Goal: Task Accomplishment & Management: Use online tool/utility

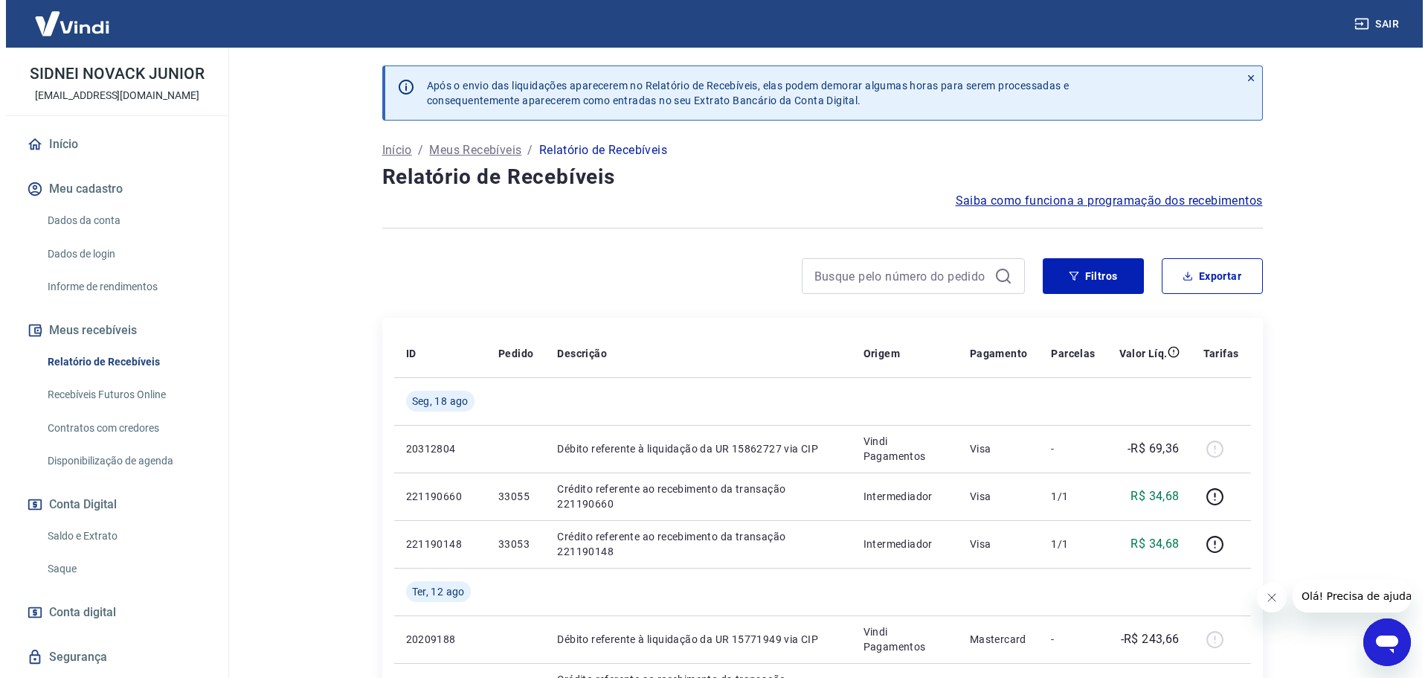
scroll to position [99, 0]
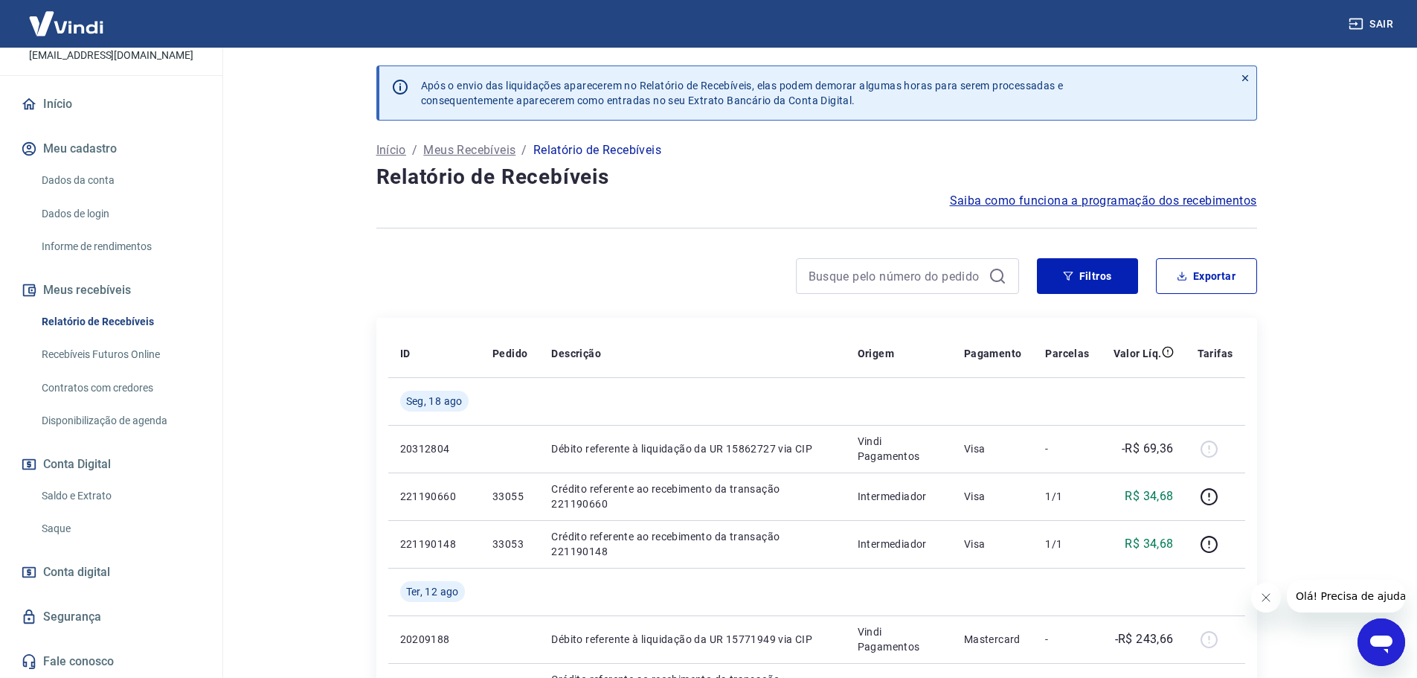
click at [64, 531] on link "Saque" at bounding box center [120, 528] width 169 height 30
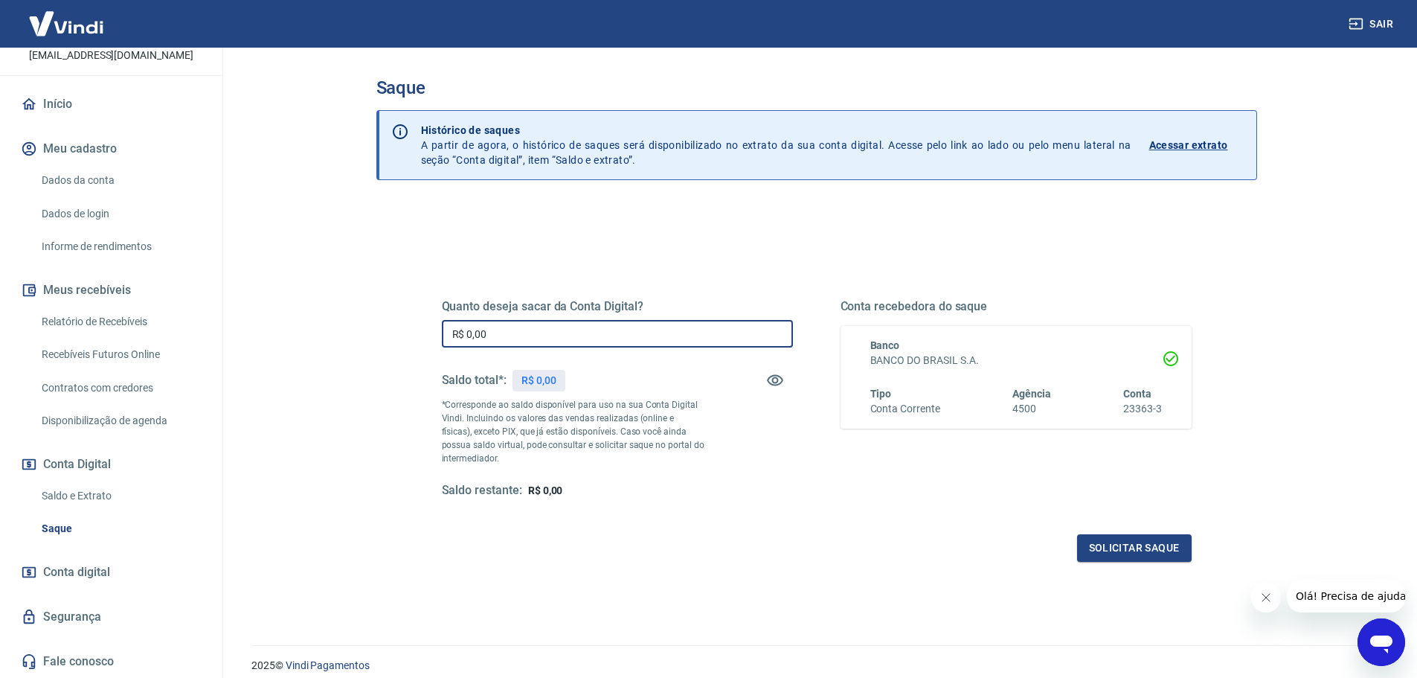
click at [585, 329] on input "R$ 0,00" at bounding box center [617, 334] width 351 height 28
type input "R$ 1.079,75"
click at [1139, 545] on button "Solicitar saque" at bounding box center [1134, 548] width 115 height 28
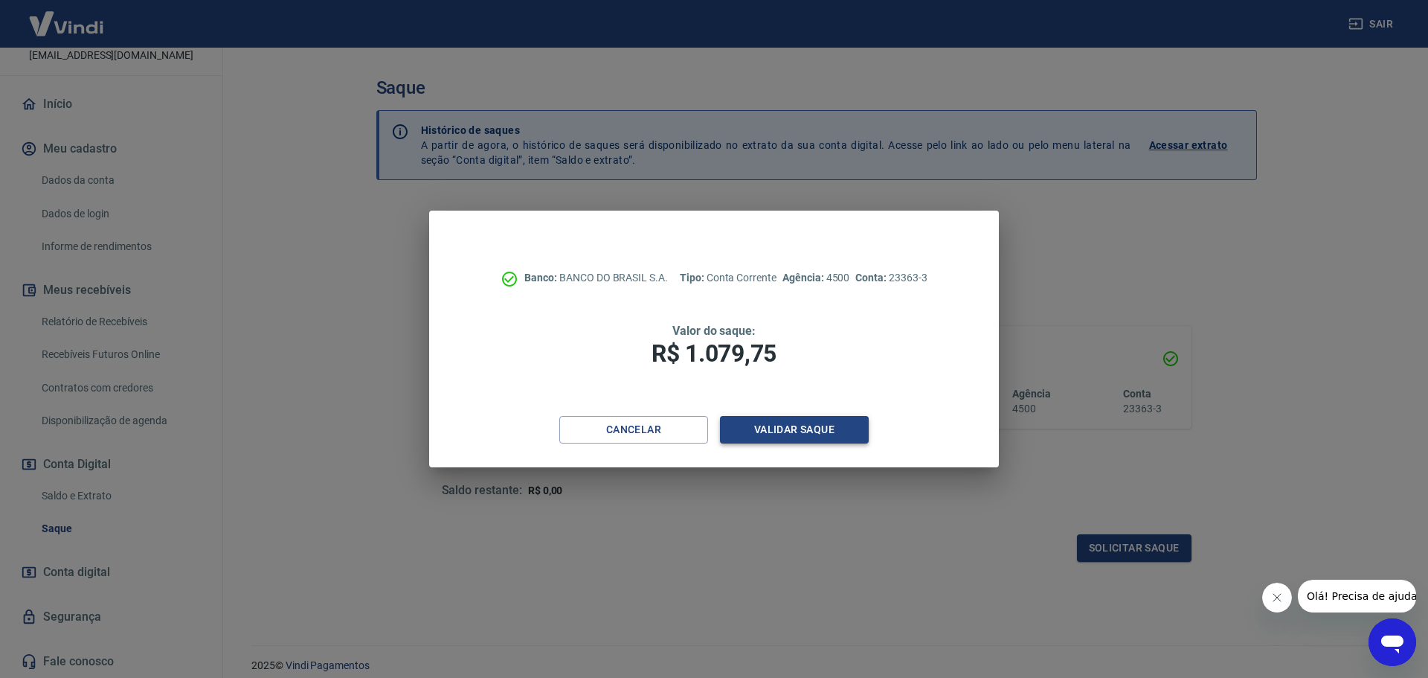
click at [771, 423] on button "Validar saque" at bounding box center [794, 430] width 149 height 28
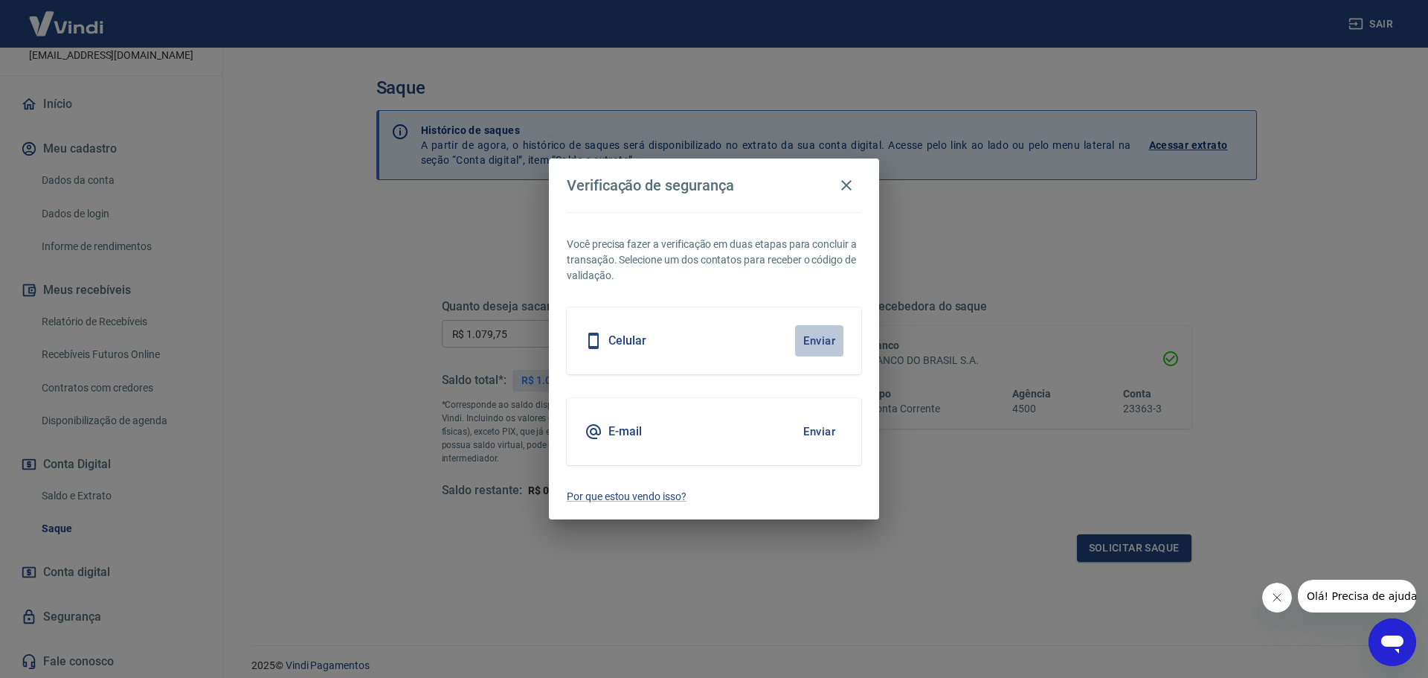
click at [821, 342] on button "Enviar" at bounding box center [819, 340] width 48 height 31
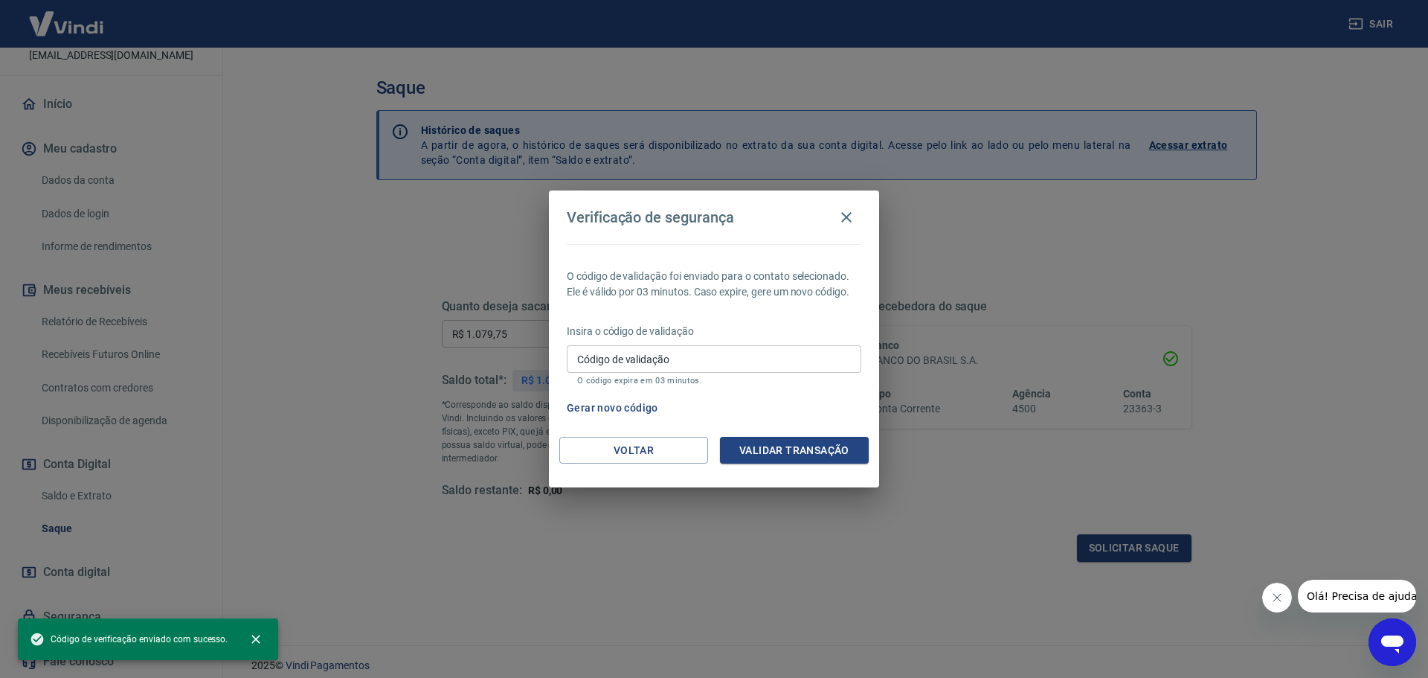
click at [723, 359] on input "Código de validação" at bounding box center [714, 359] width 295 height 28
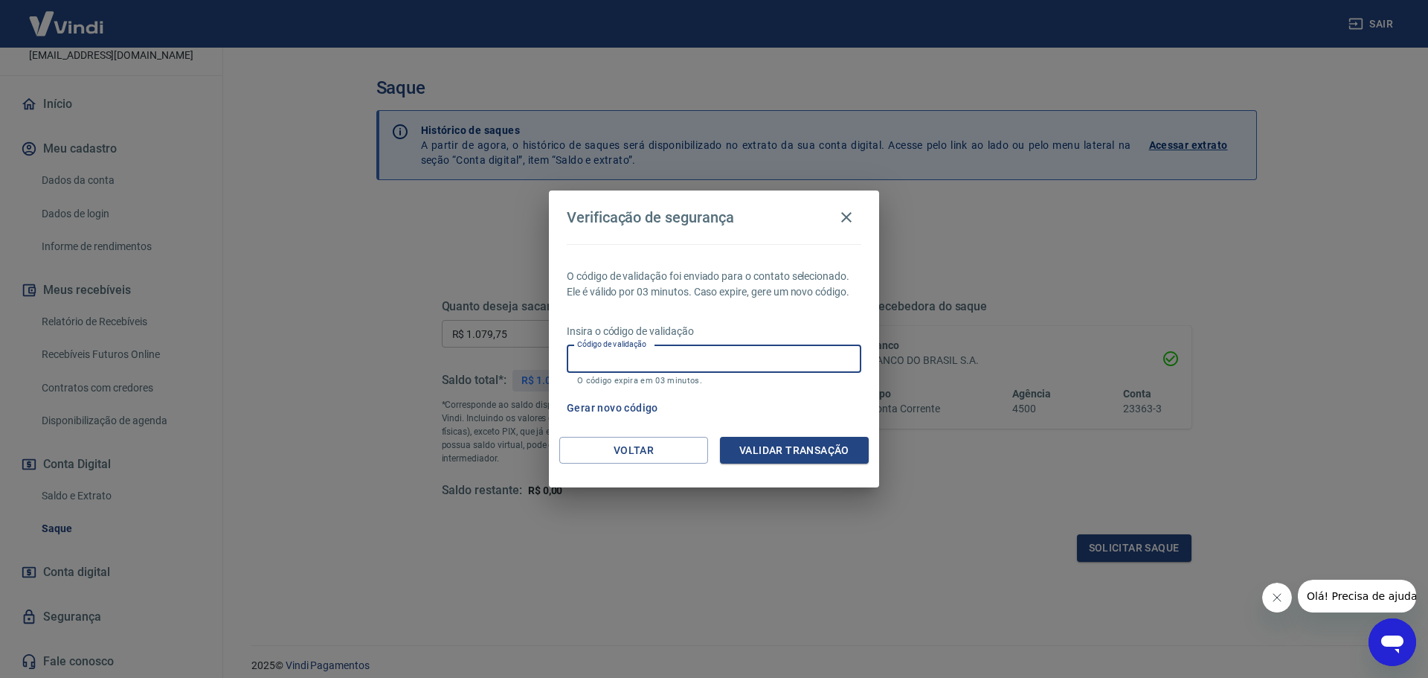
click at [747, 359] on input "Código de validação" at bounding box center [714, 359] width 295 height 28
click at [747, 360] on input "Código de validação" at bounding box center [714, 359] width 295 height 28
click at [665, 355] on input "Código de validação" at bounding box center [714, 359] width 295 height 28
type input "800988"
click at [788, 458] on button "Validar transação" at bounding box center [794, 451] width 149 height 28
